Goal: Task Accomplishment & Management: Use online tool/utility

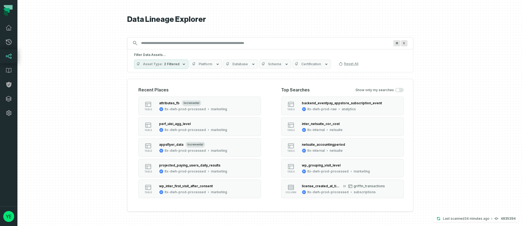
click at [163, 44] on input "Discovery Provider cmdk menu" at bounding box center [265, 43] width 255 height 9
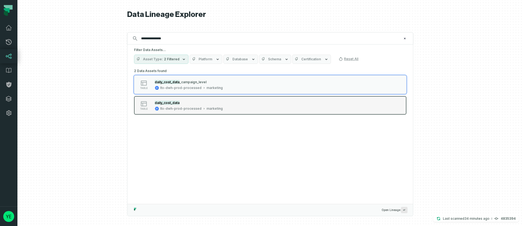
type input "**********"
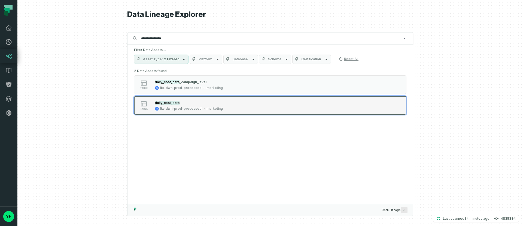
click at [185, 100] on div "daily_cost_data" at bounding box center [189, 102] width 68 height 5
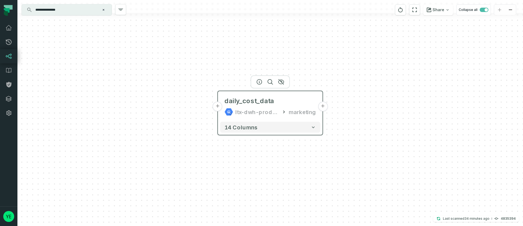
click at [220, 108] on button "+" at bounding box center [218, 106] width 10 height 10
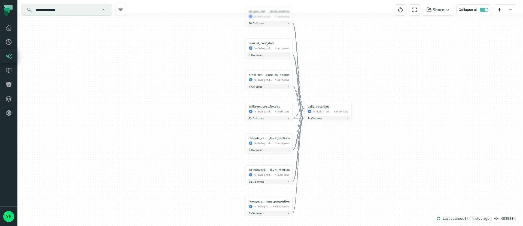
drag, startPoint x: 313, startPoint y: 96, endPoint x: 312, endPoint y: 74, distance: 21.6
click at [312, 74] on div "+ all_geo_networks_campaign _level_metrics ltx-dwh-prod-processed marketing + 1…" at bounding box center [270, 113] width 506 height 226
